Goal: Use online tool/utility: Utilize a website feature to perform a specific function

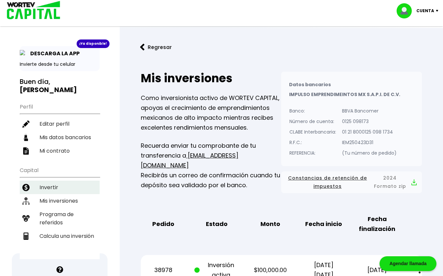
click at [65, 187] on li "Invertir" at bounding box center [60, 187] width 80 height 13
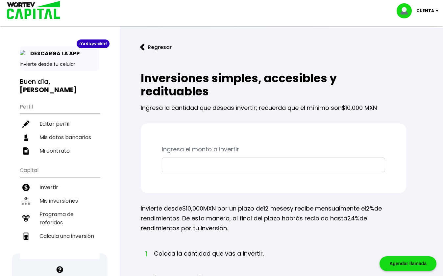
click at [221, 161] on input "text" at bounding box center [274, 165] width 218 height 14
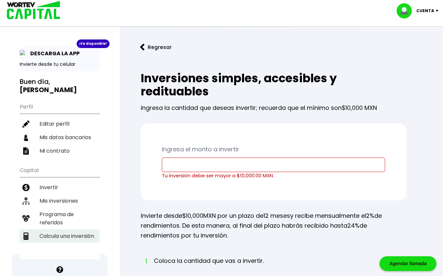
click at [71, 234] on li "Calcula una inversión" at bounding box center [60, 235] width 80 height 13
select select "1"
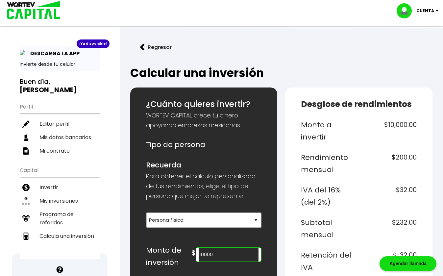
click at [235, 257] on input "10000" at bounding box center [229, 255] width 60 height 14
type input "1"
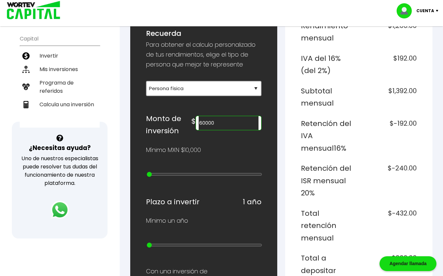
scroll to position [220, 0]
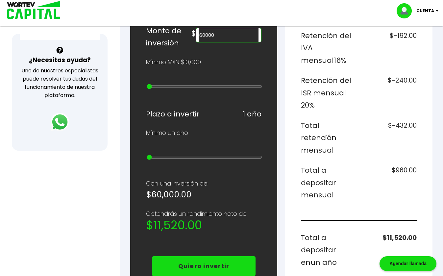
type input "60000"
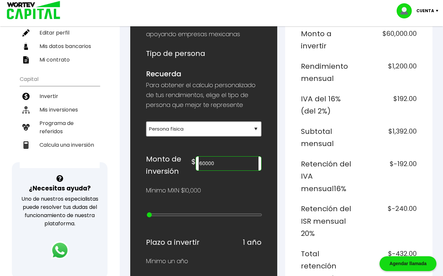
scroll to position [0, 0]
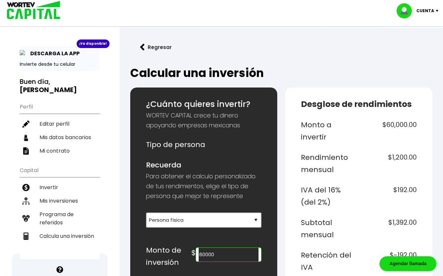
click at [35, 55] on p "DESCARGA LA APP" at bounding box center [53, 53] width 53 height 8
click at [21, 52] on img at bounding box center [23, 53] width 7 height 7
click at [91, 44] on div "¡Ya disponible!" at bounding box center [93, 43] width 33 height 9
click at [58, 57] on p "DESCARGA LA APP" at bounding box center [53, 53] width 53 height 8
click at [51, 54] on p "DESCARGA LA APP" at bounding box center [53, 53] width 53 height 8
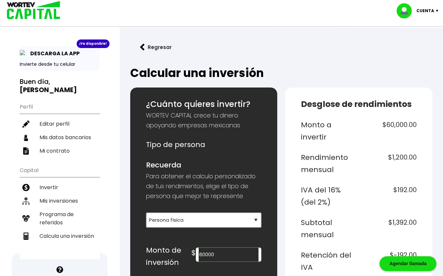
click at [23, 54] on img at bounding box center [23, 53] width 7 height 7
click at [44, 49] on div "¡Ya disponible! DESCARGA LA APP Invierte desde tu celular" at bounding box center [60, 58] width 80 height 25
click at [434, 11] on img at bounding box center [438, 11] width 9 height 2
click at [421, 41] on li "Cerrar sesión" at bounding box center [418, 43] width 53 height 13
